Goal: Information Seeking & Learning: Learn about a topic

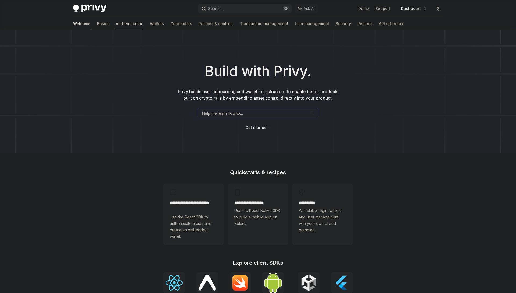
click at [116, 26] on link "Authentication" at bounding box center [130, 23] width 28 height 13
type textarea "*"
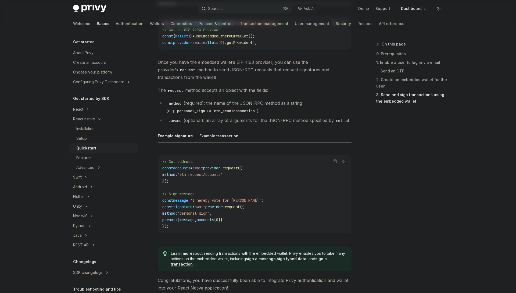
scroll to position [679, 0]
click at [88, 167] on div "Advanced" at bounding box center [85, 167] width 18 height 6
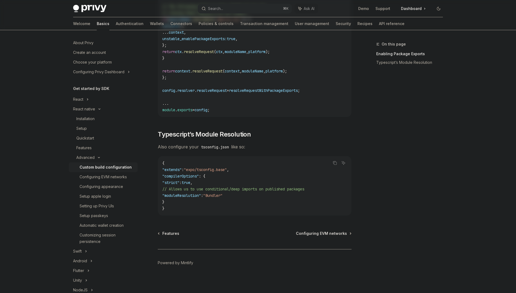
scroll to position [428, 0]
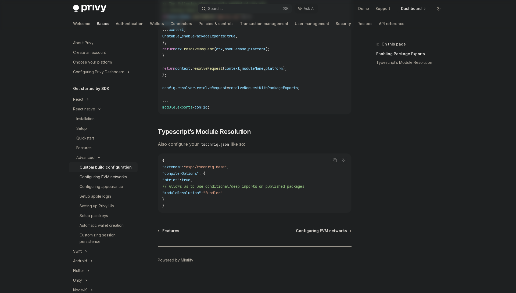
click at [104, 176] on div "Configuring EVM networks" at bounding box center [103, 176] width 47 height 6
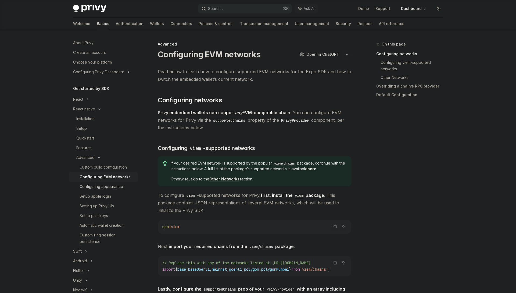
click at [98, 186] on div "Configuring appearance" at bounding box center [102, 186] width 44 height 6
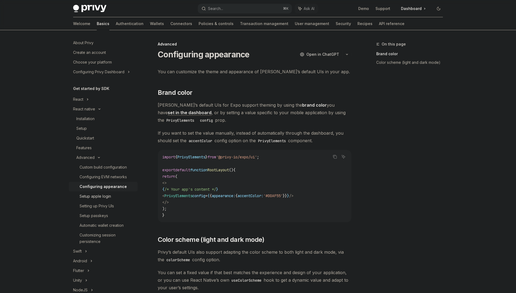
click at [97, 195] on div "Setup apple login" at bounding box center [95, 196] width 31 height 6
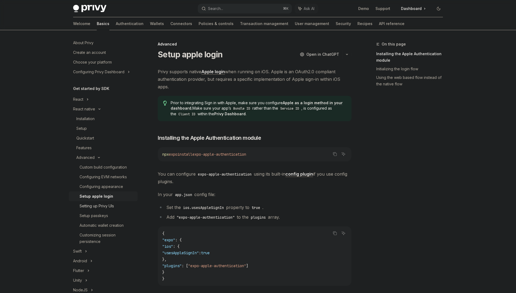
click at [98, 204] on div "Setting up Privy UIs" at bounding box center [97, 205] width 34 height 6
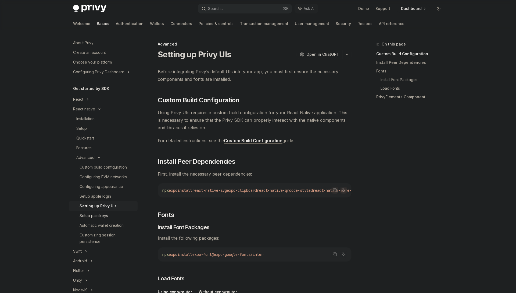
click at [94, 214] on div "Setup passkeys" at bounding box center [94, 215] width 28 height 6
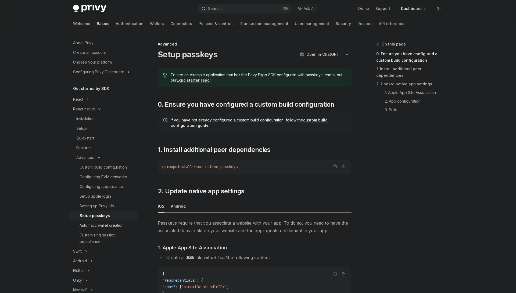
click at [94, 221] on link "Automatic wallet creation" at bounding box center [103, 225] width 69 height 10
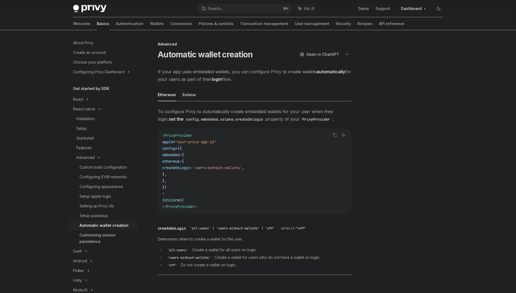
click at [92, 234] on div "Customizing session persistence" at bounding box center [107, 237] width 55 height 13
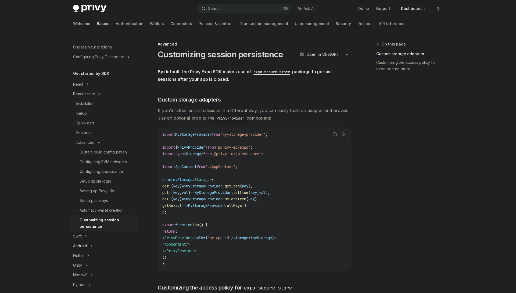
scroll to position [26, 0]
click at [94, 101] on div "Installation" at bounding box center [85, 102] width 18 height 6
type textarea "*"
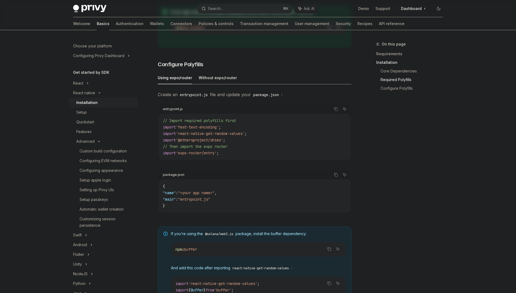
scroll to position [217, 0]
